Goal: Task Accomplishment & Management: Complete application form

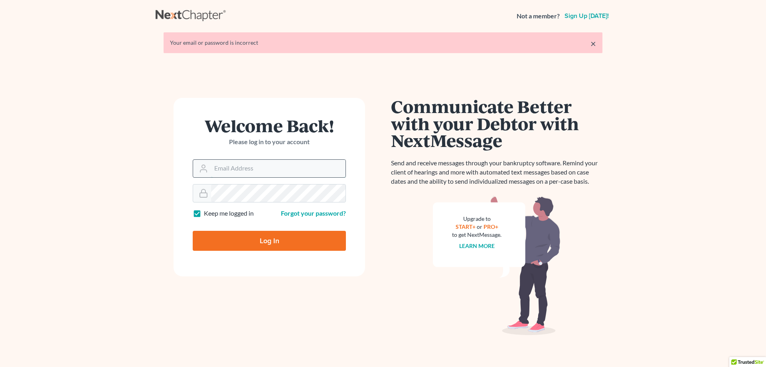
click at [226, 174] on input "Email Address" at bounding box center [278, 169] width 134 height 18
type input "[PERSON_NAME][EMAIL_ADDRESS][DOMAIN_NAME]"
click at [193, 231] on input "Log In" at bounding box center [269, 241] width 153 height 20
type input "Thinking..."
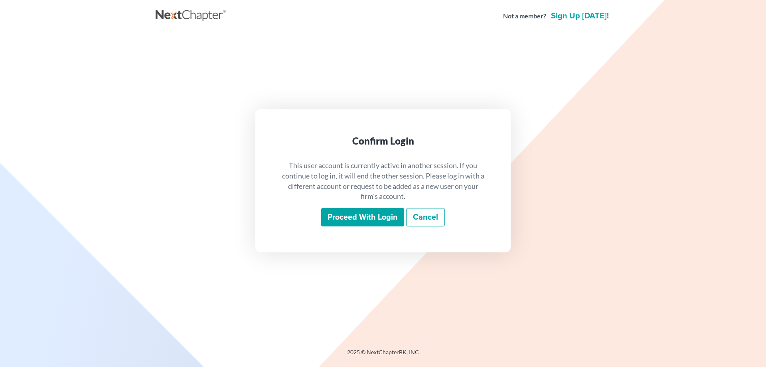
click at [363, 219] on input "Proceed with login" at bounding box center [362, 217] width 83 height 18
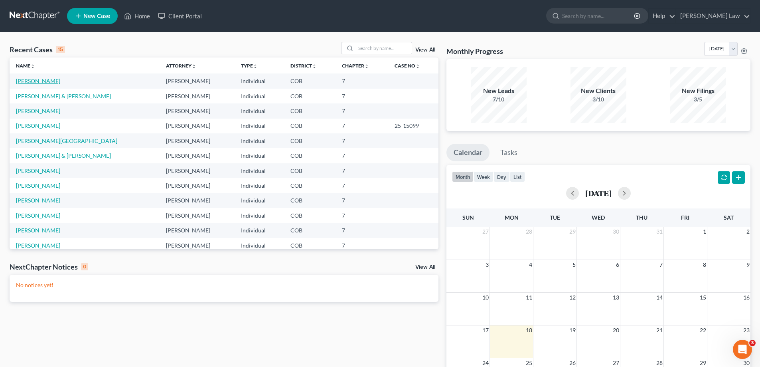
click at [39, 81] on link "[PERSON_NAME]" at bounding box center [38, 80] width 44 height 7
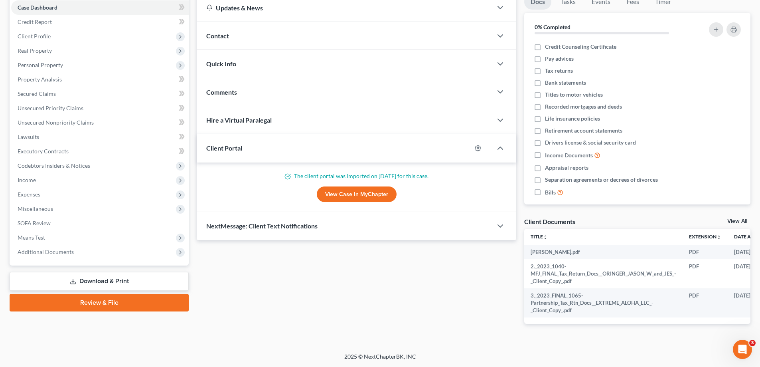
click at [57, 274] on link "Download & Print" at bounding box center [99, 281] width 179 height 19
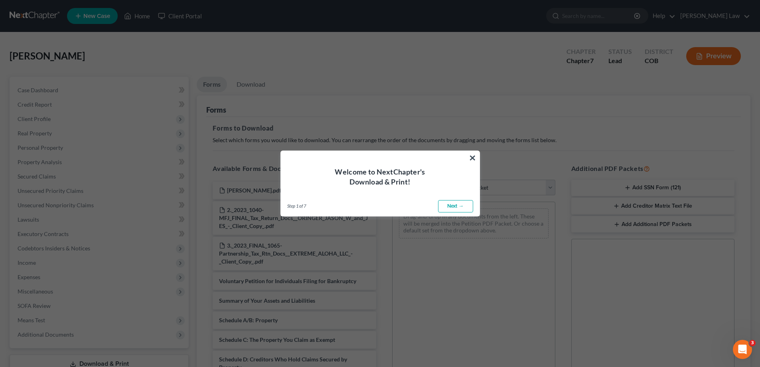
click at [468, 205] on link "Next →" at bounding box center [455, 206] width 35 height 13
select select "0"
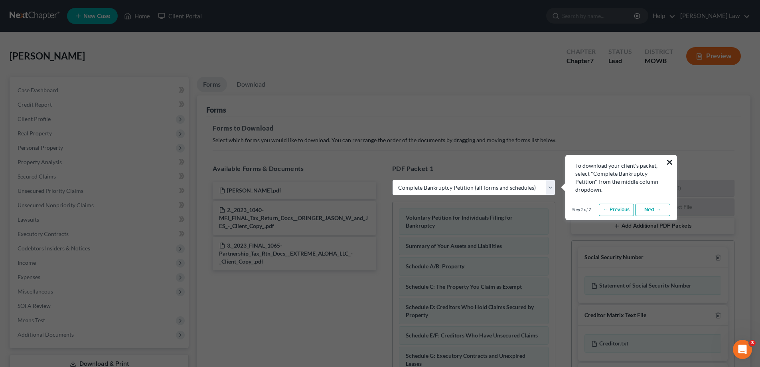
click at [667, 164] on button "×" at bounding box center [670, 162] width 8 height 13
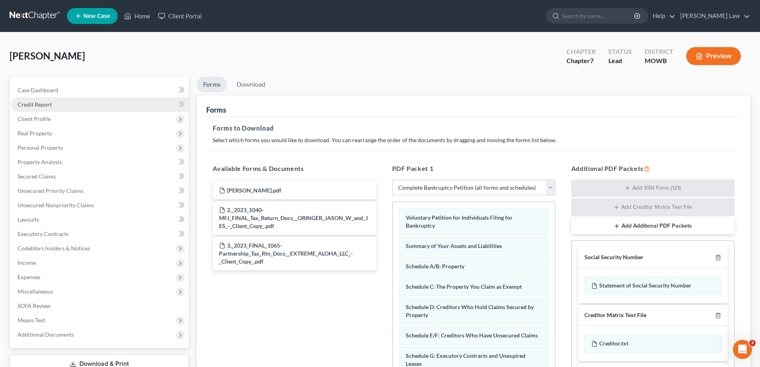
click at [51, 108] on link "Credit Report" at bounding box center [100, 104] width 178 height 14
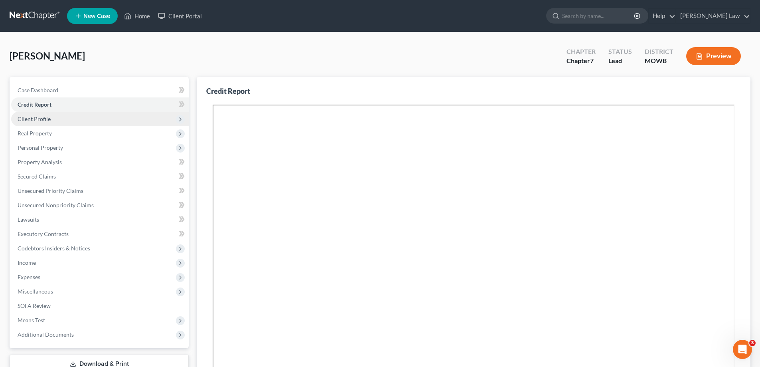
click at [44, 116] on span "Client Profile" at bounding box center [34, 118] width 33 height 7
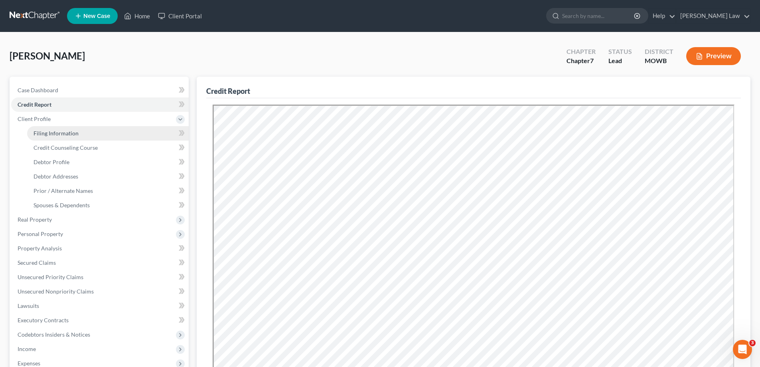
click at [41, 129] on link "Filing Information" at bounding box center [108, 133] width 162 height 14
select select "1"
select select "0"
select select "5"
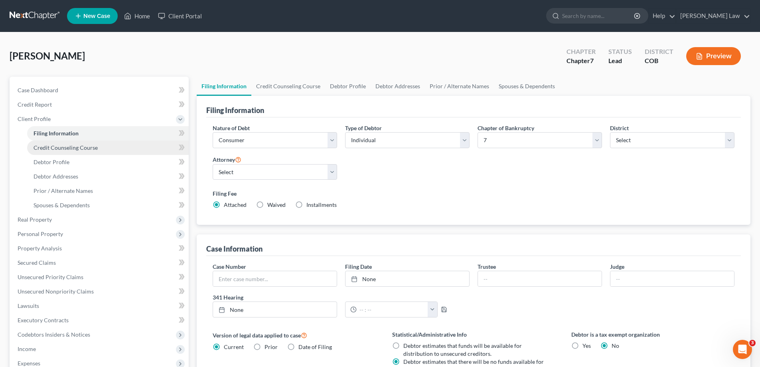
click at [57, 148] on span "Credit Counseling Course" at bounding box center [66, 147] width 64 height 7
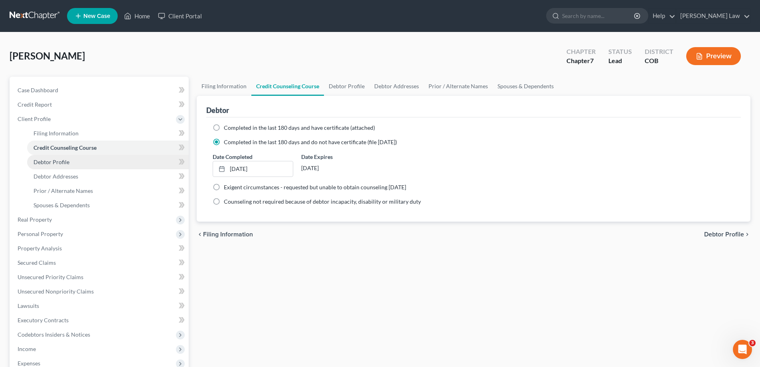
click at [82, 159] on link "Debtor Profile" at bounding box center [108, 162] width 162 height 14
select select "1"
select select "5"
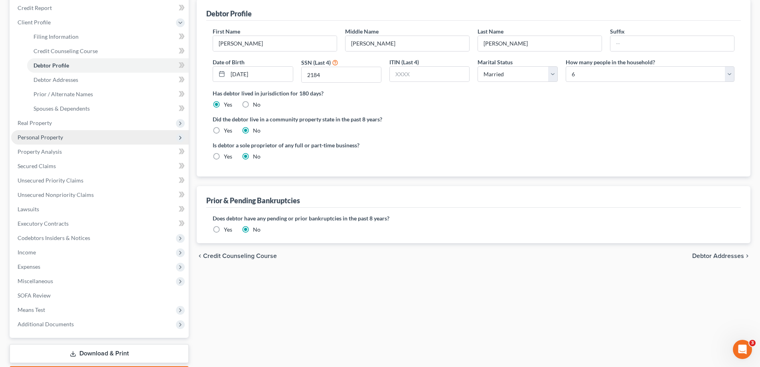
scroll to position [144, 0]
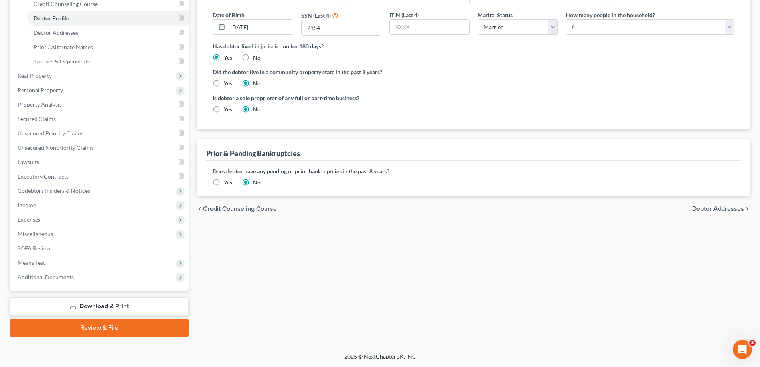
click at [107, 304] on link "Download & Print" at bounding box center [99, 306] width 179 height 19
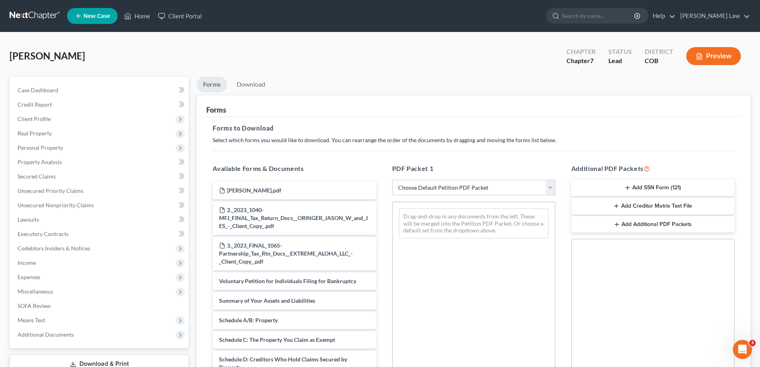
drag, startPoint x: 595, startPoint y: 204, endPoint x: 456, endPoint y: 279, distance: 157.8
click at [456, 279] on div "Available Forms & Documents JessDL.pdf 2._2023_1040-MFJ_FINAL_Tax_Return_Docs__…" at bounding box center [474, 292] width 538 height 270
click at [623, 184] on button "Add SSN Form (121)" at bounding box center [652, 188] width 163 height 17
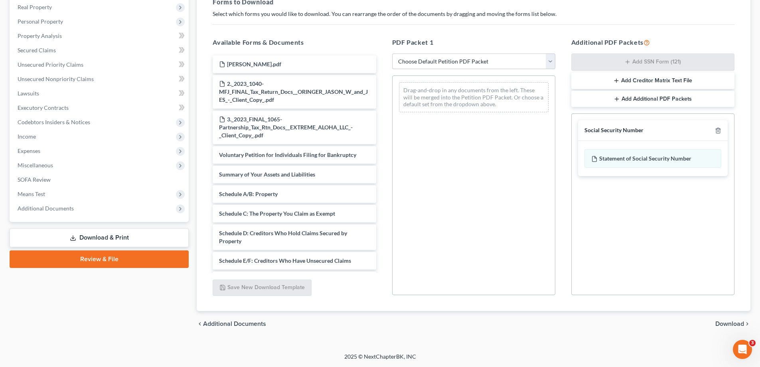
click at [738, 326] on span "Download" at bounding box center [729, 323] width 29 height 6
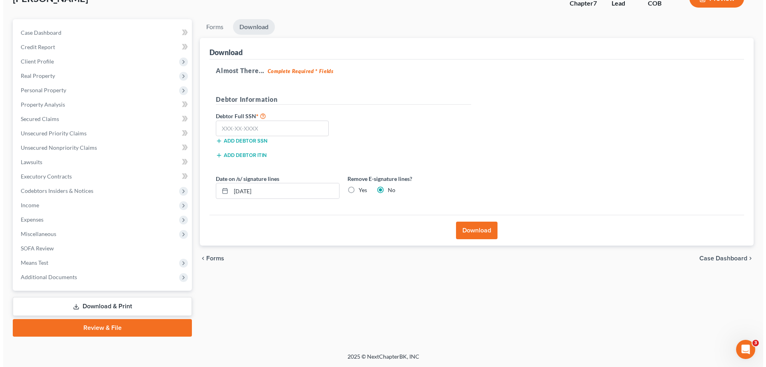
scroll to position [57, 0]
click at [244, 123] on input "text" at bounding box center [269, 128] width 113 height 16
type input "523-57-2184"
click at [490, 239] on button "Download" at bounding box center [473, 230] width 41 height 18
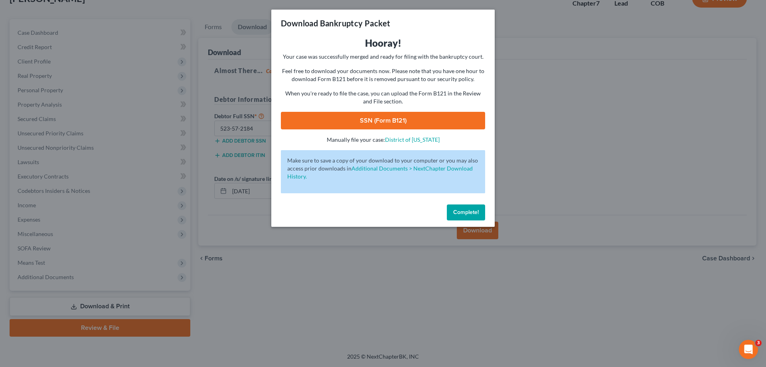
click at [371, 121] on link "SSN (Form B121)" at bounding box center [383, 121] width 204 height 18
